Goal: Check status: Check status

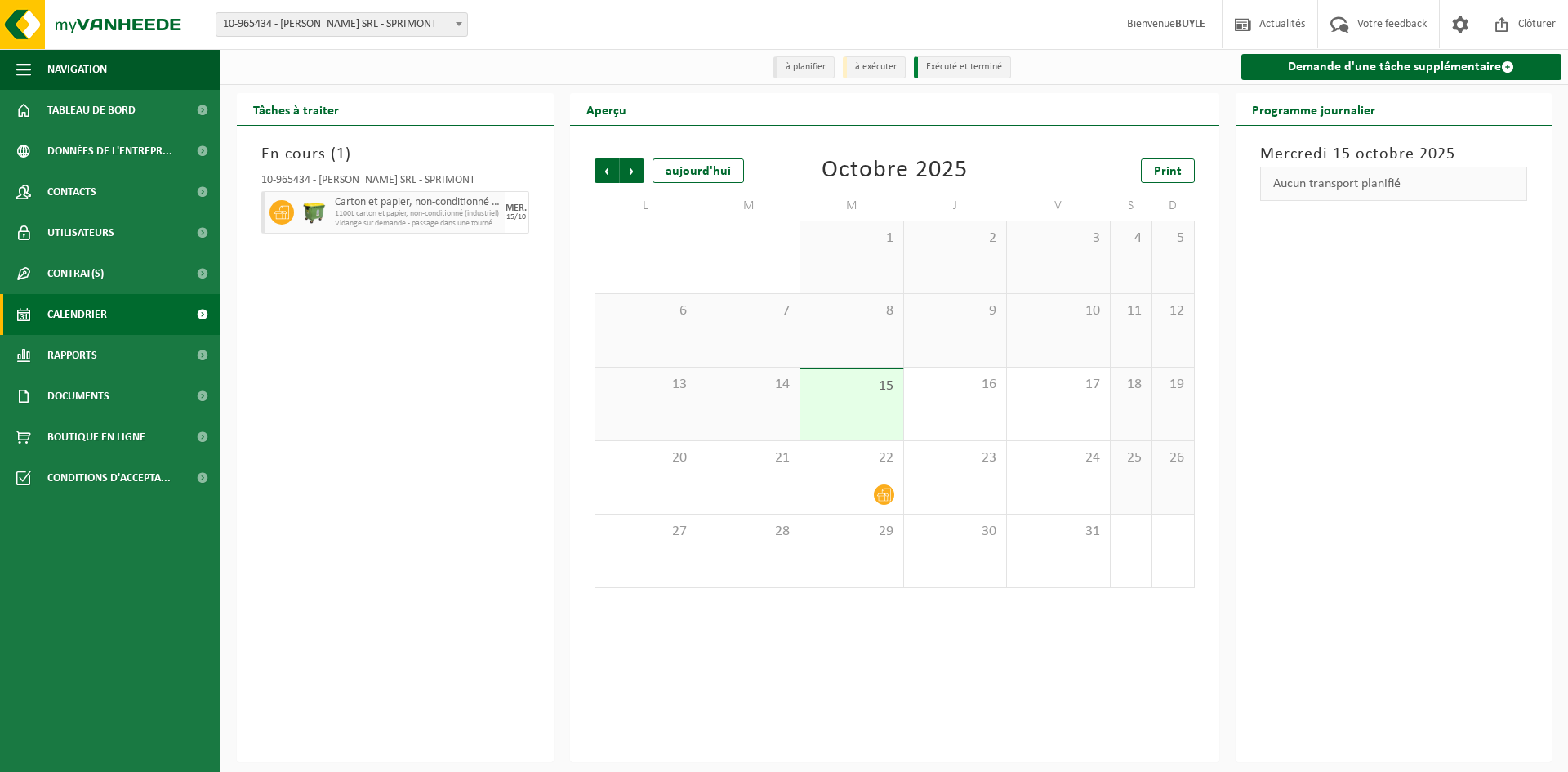
click at [865, 411] on div "15" at bounding box center [851, 405] width 102 height 71
click at [823, 325] on div "8" at bounding box center [851, 329] width 102 height 72
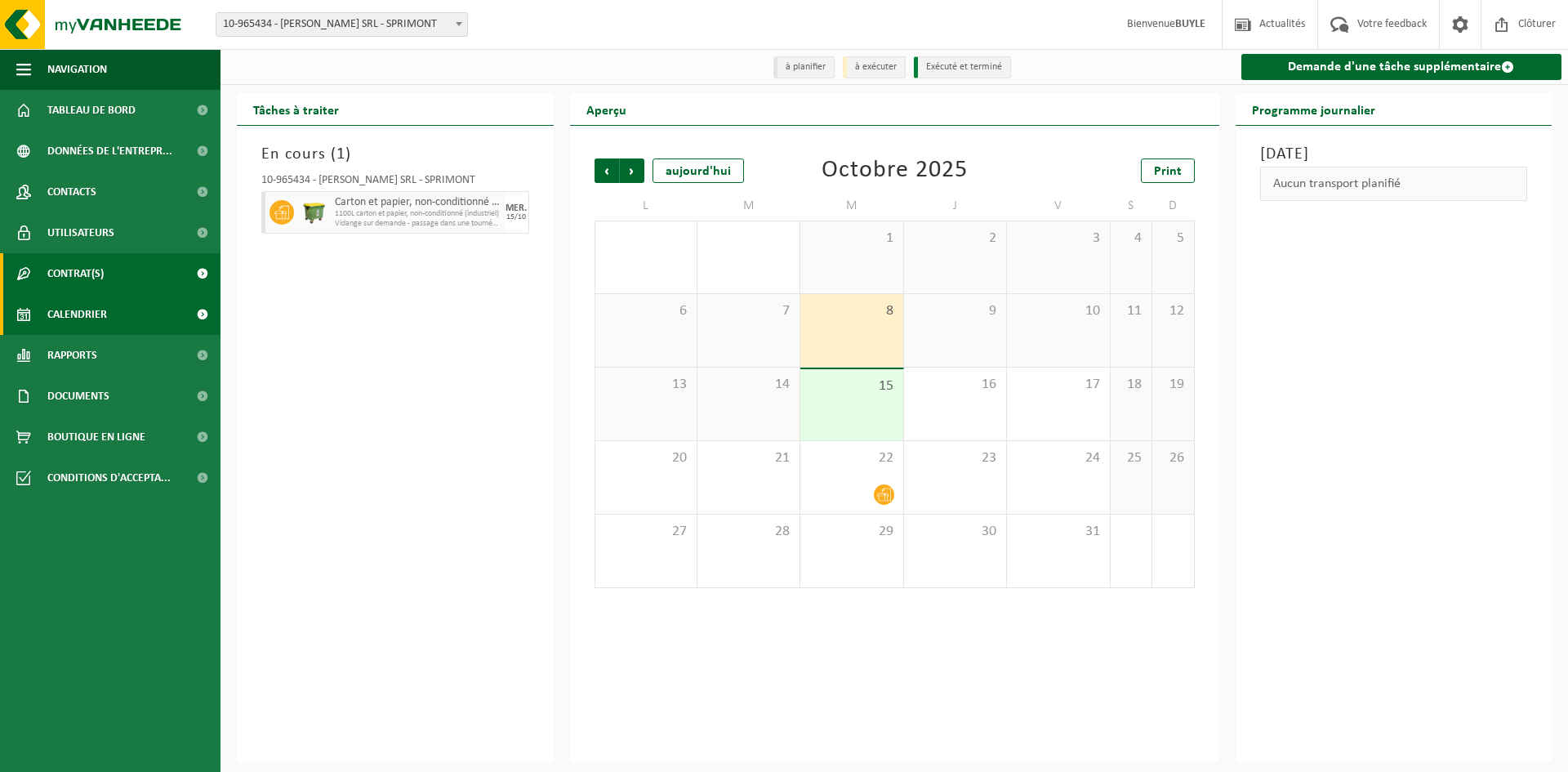
click at [86, 281] on span "Contrat(s)" at bounding box center [75, 273] width 57 height 41
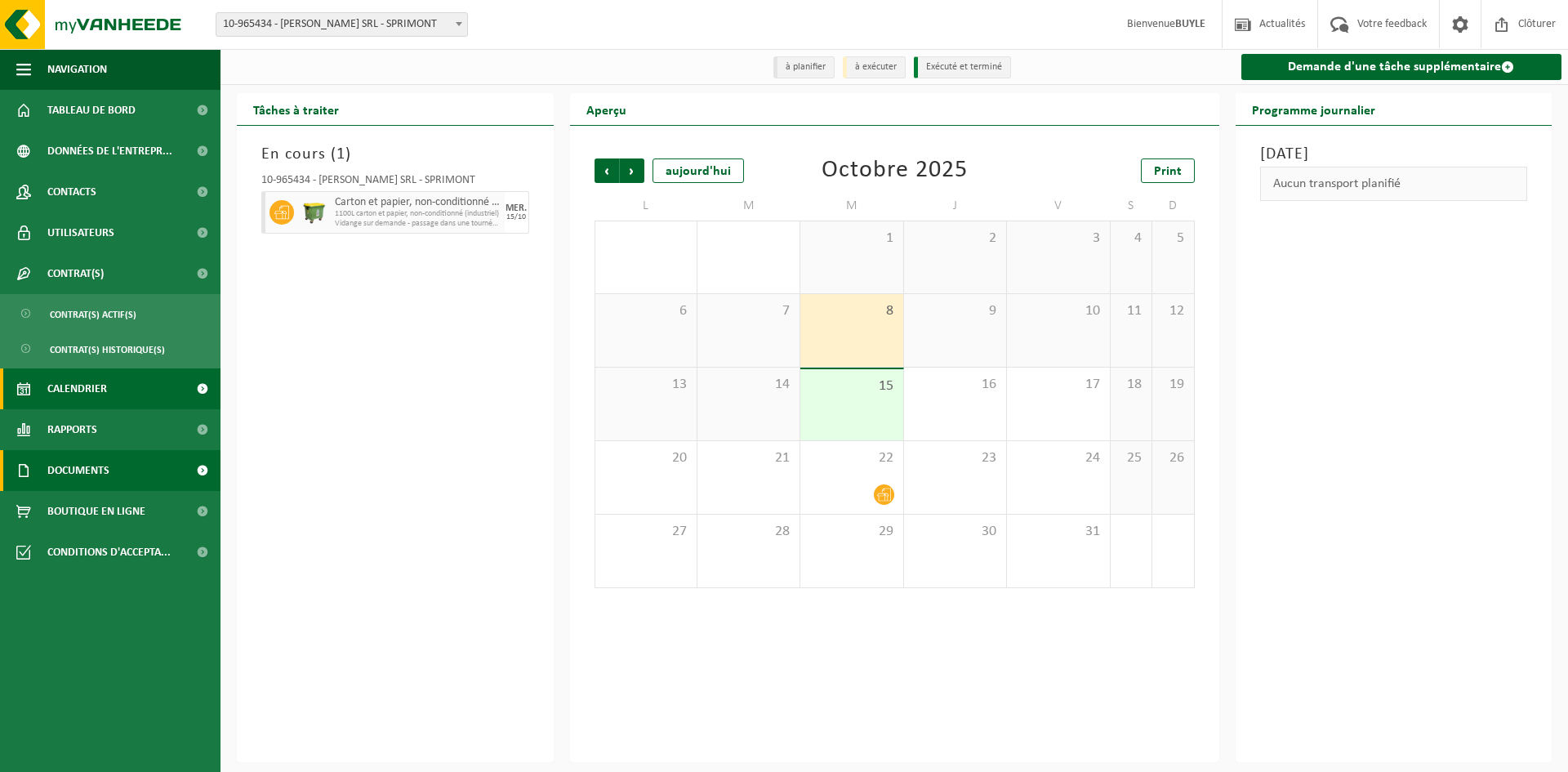
click at [85, 467] on span "Documents" at bounding box center [78, 470] width 62 height 41
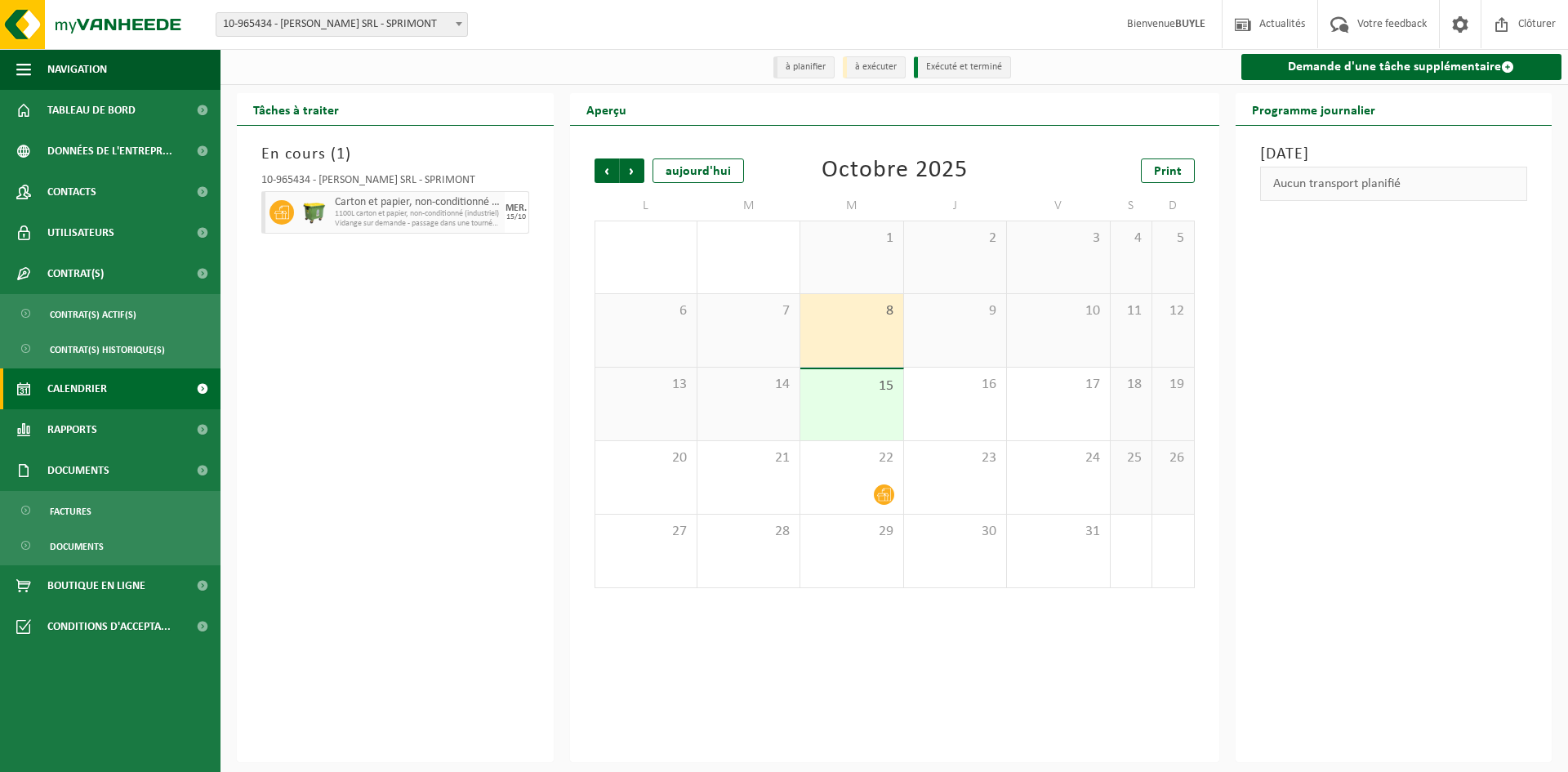
click at [74, 389] on span "Calendrier" at bounding box center [77, 388] width 60 height 41
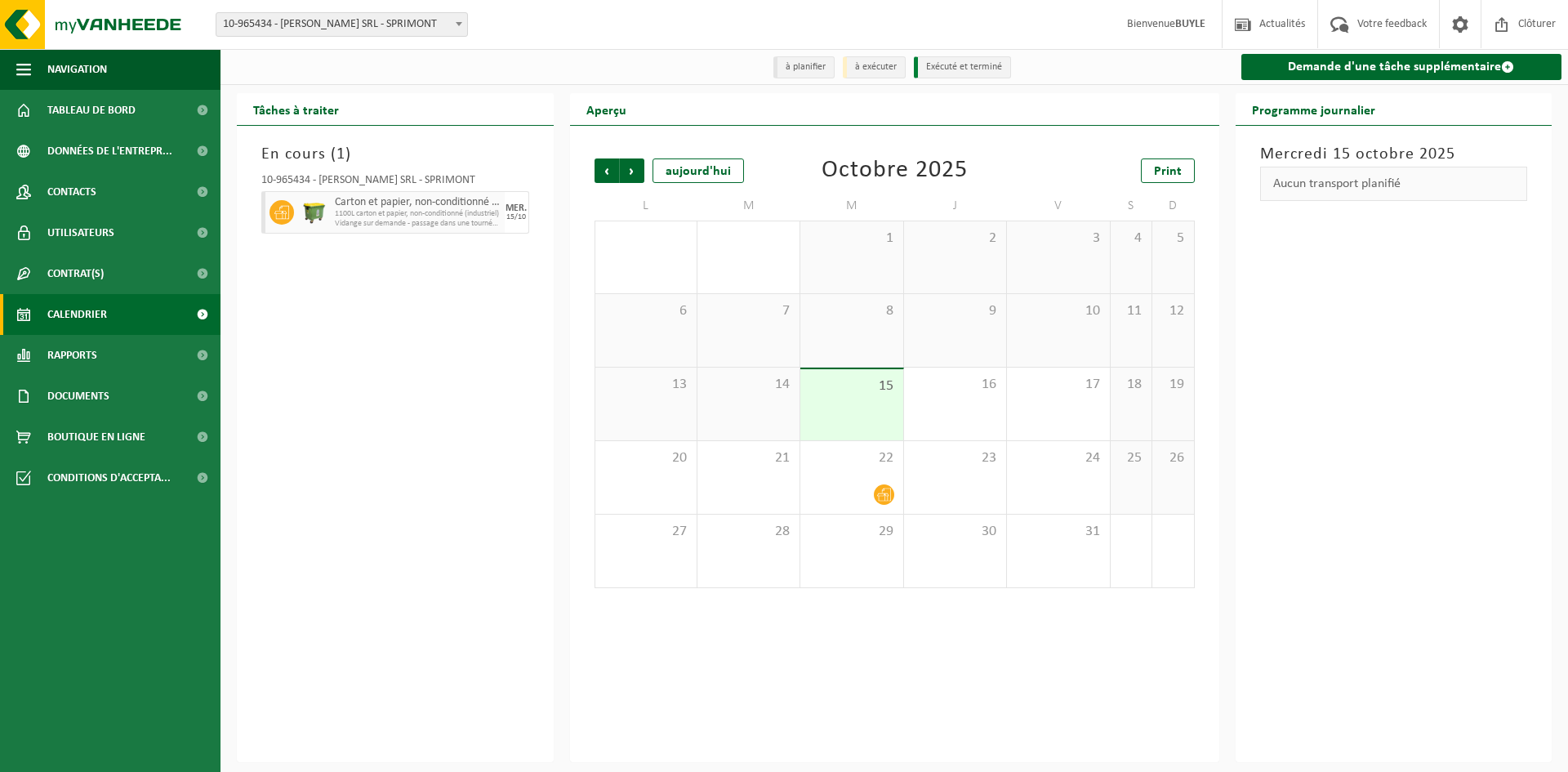
click at [901, 725] on div "Précédent Suivant [DATE] [DATE] Print L M M J V S D 29 30 1 2 3 4 5 6 7 8 9 10 …" at bounding box center [895, 444] width 650 height 636
click at [388, 492] on div "En cours ( 1 ) 10-965434 - [PERSON_NAME] SRL - SPRIMONT Carton et papier, non-c…" at bounding box center [395, 444] width 316 height 636
